Goal: Register for event/course

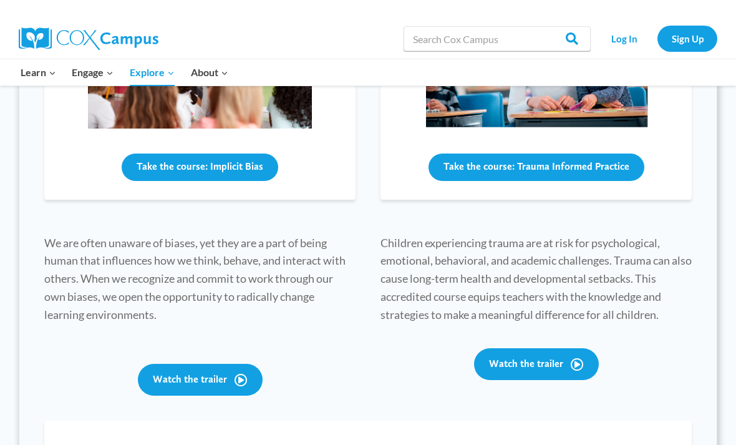
scroll to position [525, 0]
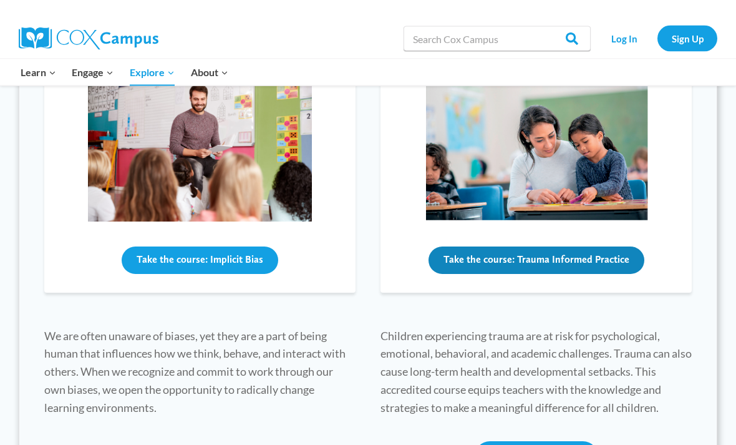
click at [617, 258] on button "Take the course: Trauma Informed Practice" at bounding box center [537, 260] width 216 height 27
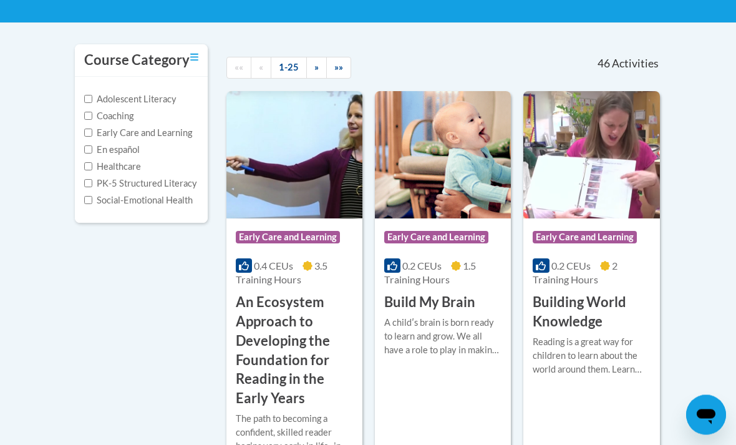
scroll to position [126, 0]
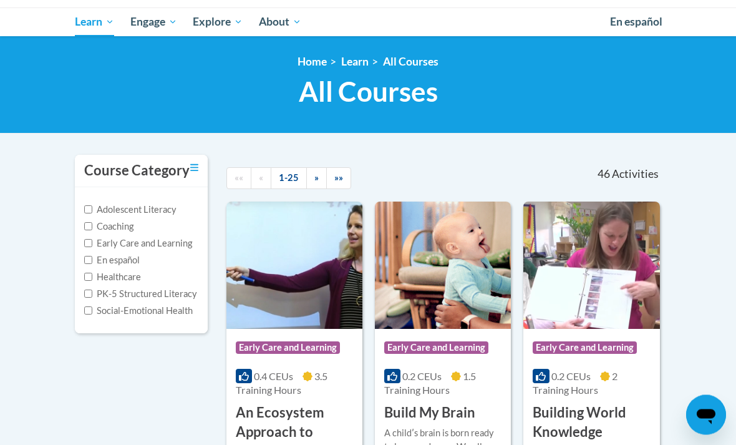
click at [190, 238] on label "Early Care and Learning" at bounding box center [138, 244] width 108 height 14
click at [92, 240] on input "Early Care and Learning" at bounding box center [88, 244] width 8 height 8
checkbox input "true"
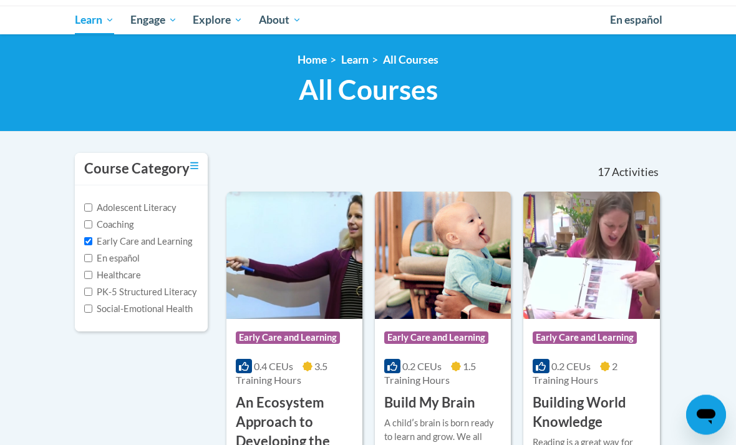
scroll to position [0, 0]
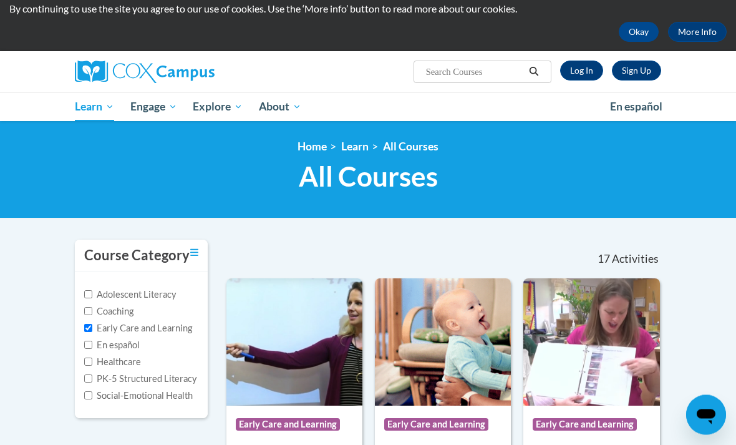
scroll to position [42, 0]
click at [575, 61] on link "Log In" at bounding box center [581, 71] width 43 height 20
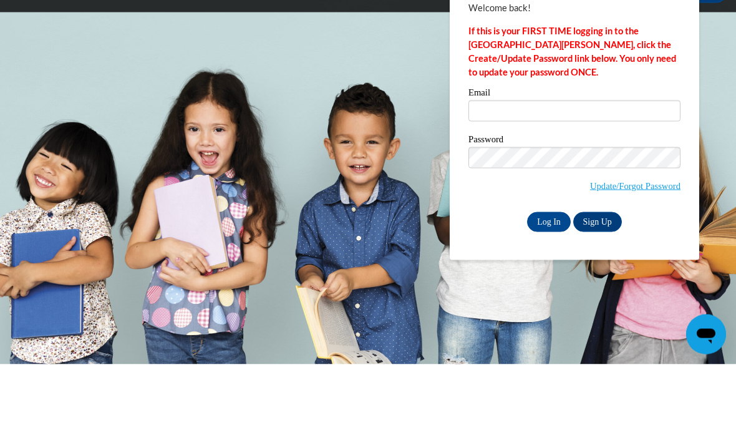
click at [600, 181] on input "Email" at bounding box center [575, 191] width 212 height 21
click at [612, 181] on input "Email" at bounding box center [575, 191] width 212 height 21
click at [624, 181] on input "Email" at bounding box center [575, 191] width 212 height 21
click at [570, 181] on input "Email" at bounding box center [575, 191] width 212 height 21
click at [597, 181] on input "Email" at bounding box center [575, 191] width 212 height 21
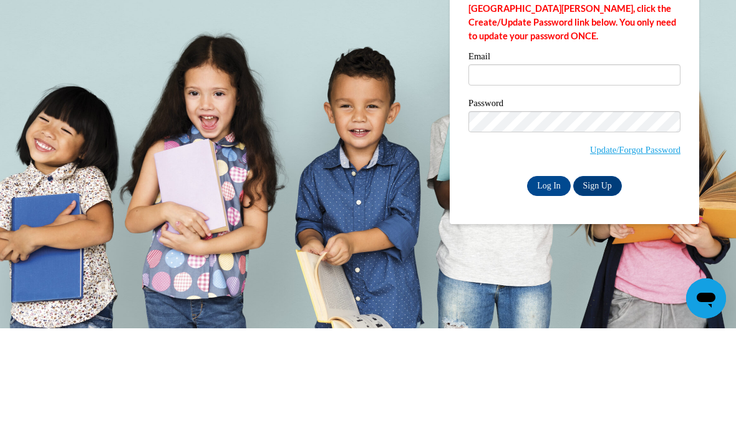
click at [603, 215] on label "Password" at bounding box center [575, 221] width 212 height 12
click at [613, 181] on input "Email" at bounding box center [575, 191] width 212 height 21
type input "[EMAIL_ADDRESS][DOMAIN_NAME]"
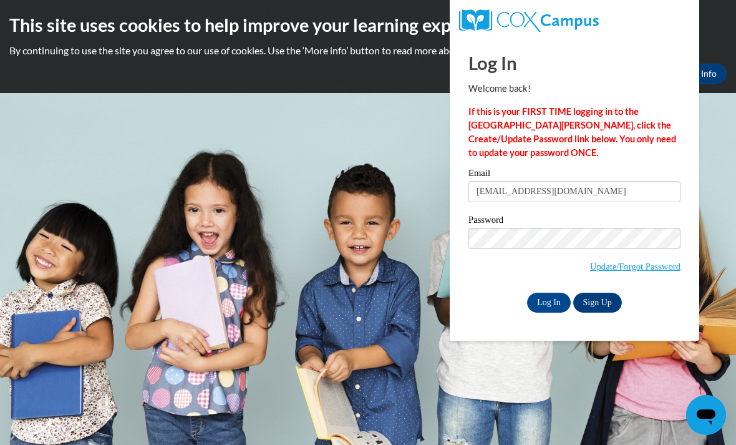
click at [554, 296] on input "Log In" at bounding box center [549, 303] width 44 height 20
click at [552, 303] on input "Log In" at bounding box center [549, 303] width 44 height 20
